Goal: Information Seeking & Learning: Learn about a topic

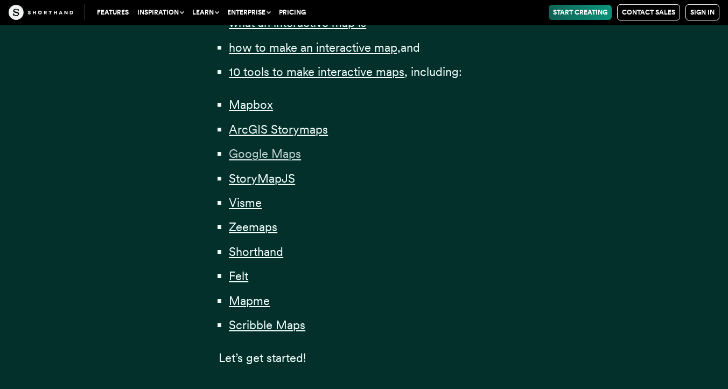
scroll to position [783, 0]
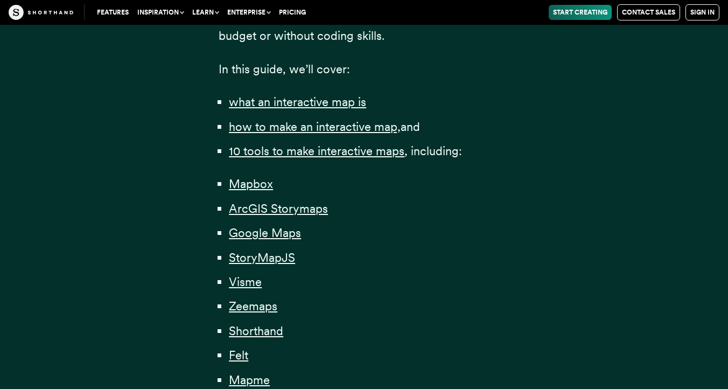
scroll to position [710, 0]
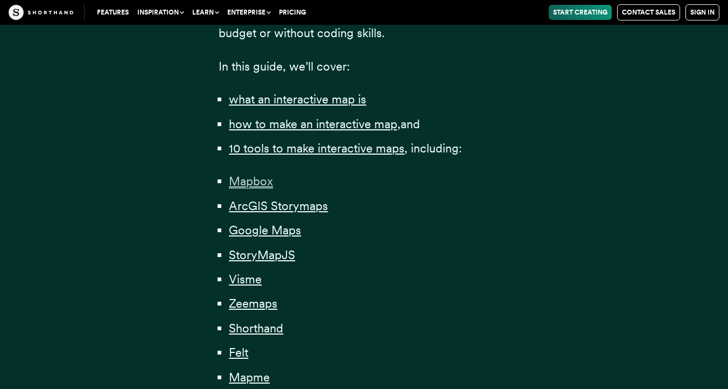
click at [249, 185] on span "Mapbox" at bounding box center [251, 181] width 44 height 15
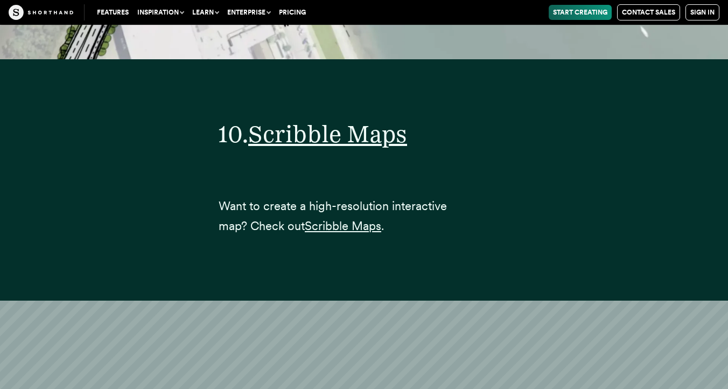
scroll to position [23216, 0]
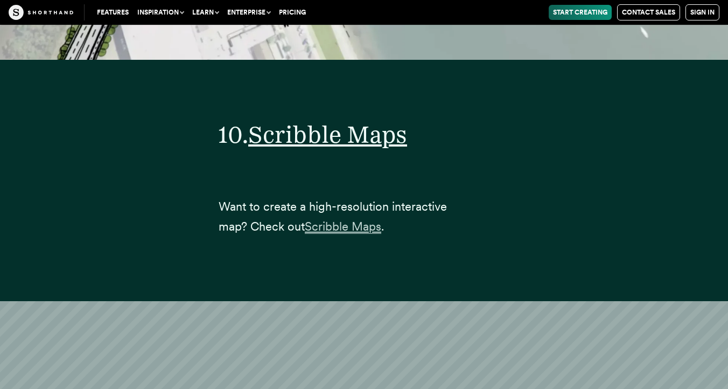
click at [333, 219] on span "Scribble Maps" at bounding box center [343, 226] width 76 height 15
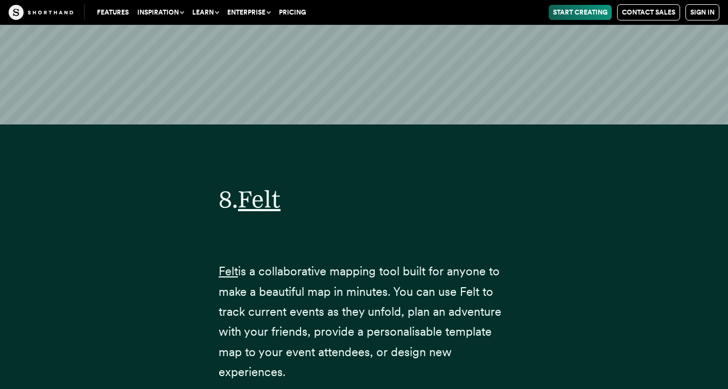
scroll to position [18996, 0]
click at [225, 263] on link "Felt" at bounding box center [228, 270] width 19 height 14
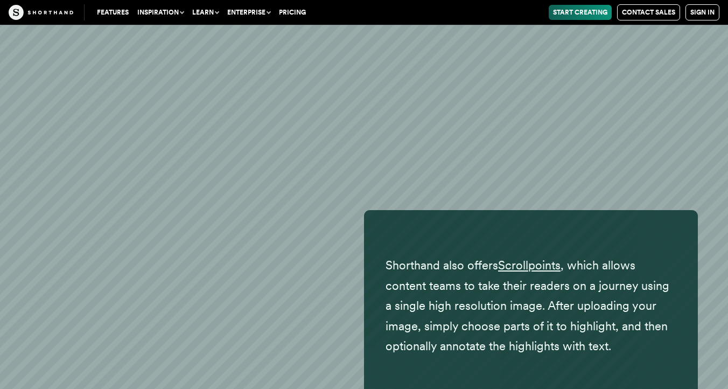
scroll to position [17923, 0]
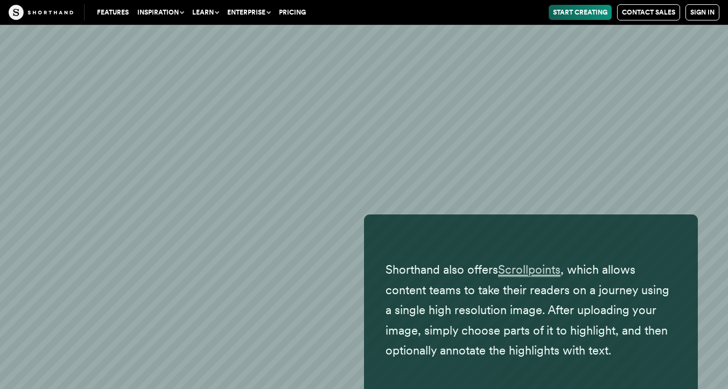
click at [516, 262] on span "Scrollpoints" at bounding box center [529, 269] width 62 height 15
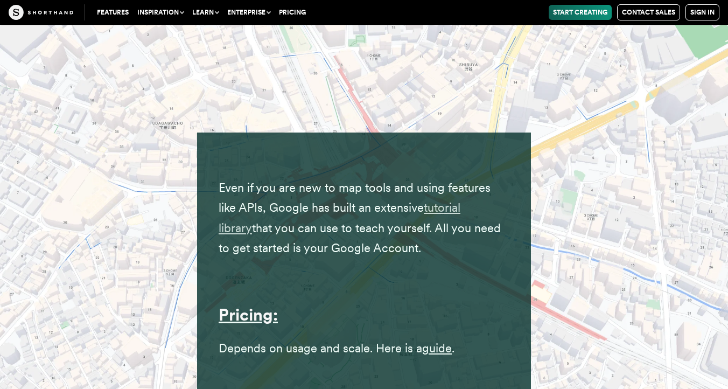
scroll to position [10435, 0]
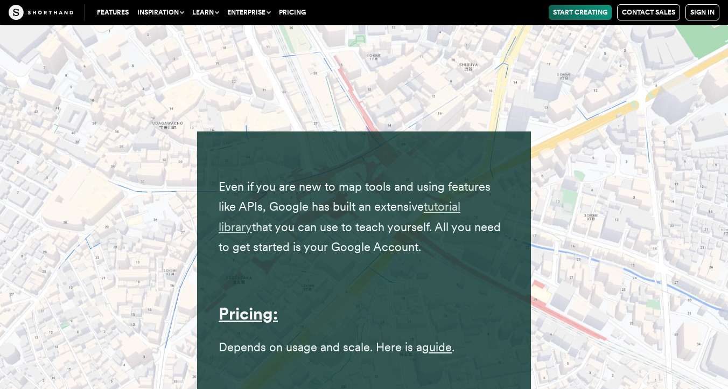
click at [458, 199] on link "tutorial library" at bounding box center [340, 216] width 242 height 34
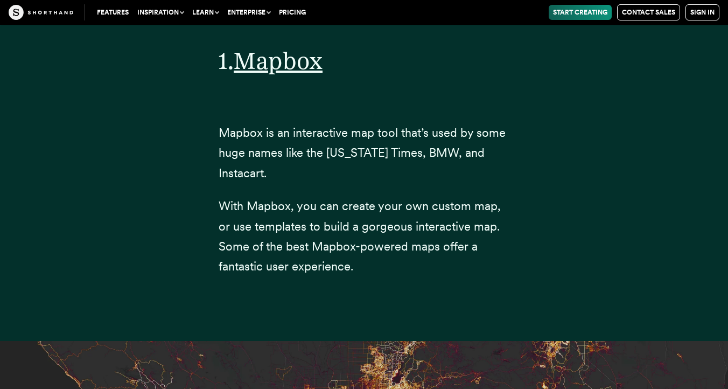
scroll to position [4003, 0]
click at [290, 47] on span "Mapbox" at bounding box center [278, 61] width 89 height 29
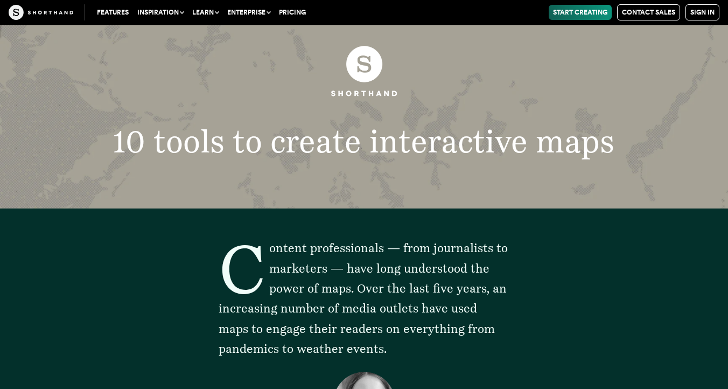
scroll to position [0, 0]
